Goal: Task Accomplishment & Management: Manage account settings

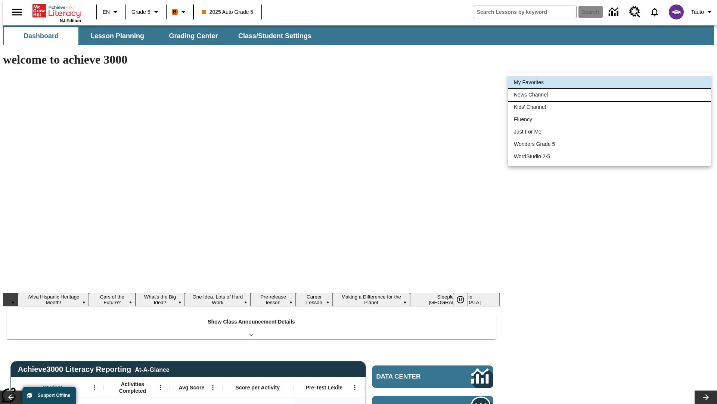
click at [610, 95] on li "News Channel" at bounding box center [609, 95] width 203 height 12
type input "120"
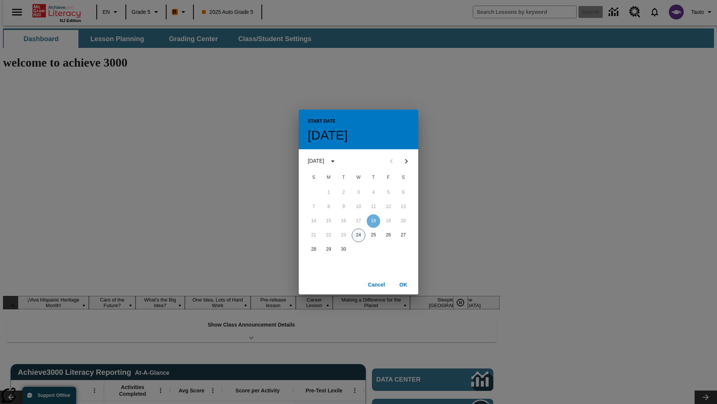
click at [359, 235] on button "24" at bounding box center [358, 234] width 13 height 13
click at [404, 284] on button "OK" at bounding box center [404, 285] width 24 height 14
